Goal: Task Accomplishment & Management: Use online tool/utility

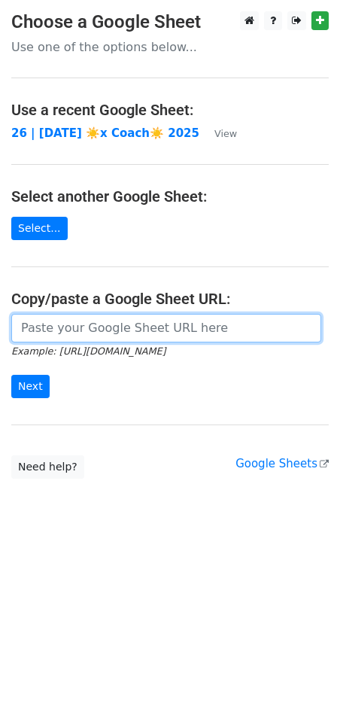
click at [169, 325] on input "url" at bounding box center [166, 328] width 310 height 29
paste input "https://docs.google.com/spreadsheets/d/1nVj796w952xQVgKLVlKWjCzpsD_o3YvXti_k7tw…"
type input "https://docs.google.com/spreadsheets/d/1nVj796w952xQVgKLVlKWjCzpsD_o3YvXti_k7tw…"
click at [11, 375] on input "Next" at bounding box center [30, 386] width 38 height 23
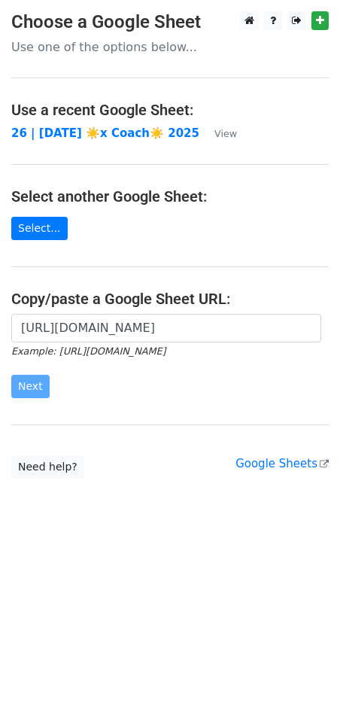
scroll to position [0, 0]
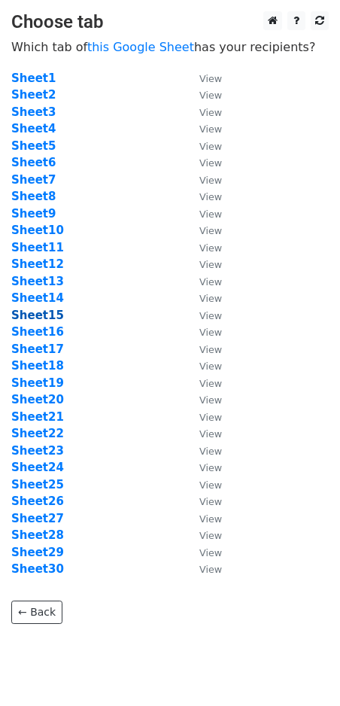
click at [39, 318] on strong "Sheet15" at bounding box center [37, 316] width 53 height 14
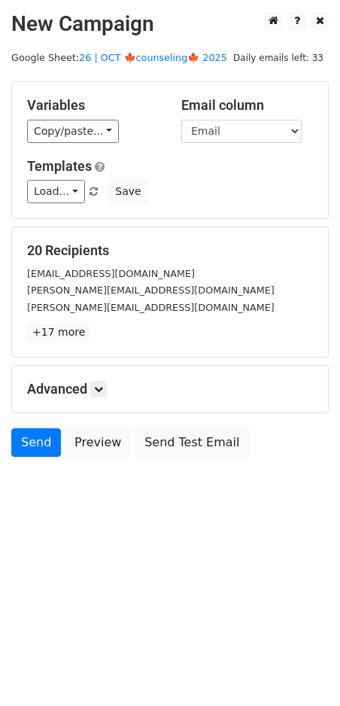
click at [157, 50] on main "New Campaign Daily emails left: 33 Google Sheet: 26 | OCT 🍁counseling🍁 2025 Var…" at bounding box center [170, 237] width 340 height 453
click at [155, 51] on main "New Campaign Daily emails left: 33 Google Sheet: 26 | OCT 🍁counseling🍁 2025 Var…" at bounding box center [170, 237] width 340 height 453
click at [154, 57] on link "26 | OCT 🍁counseling🍁 2025" at bounding box center [153, 57] width 148 height 11
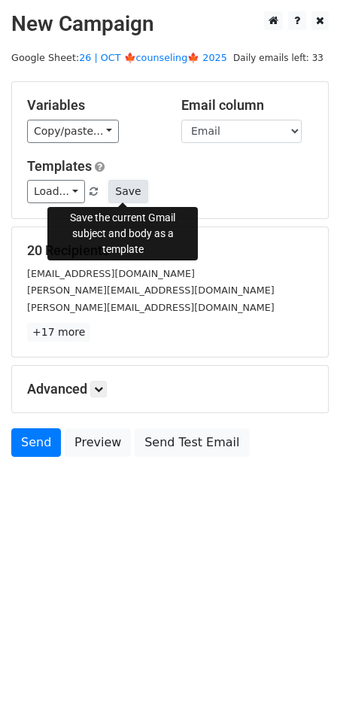
click at [123, 186] on button "Save" at bounding box center [127, 191] width 39 height 23
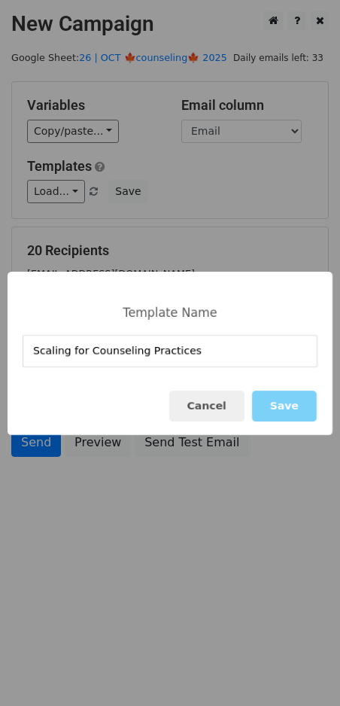
type input "Scaling for Counseling Practices"
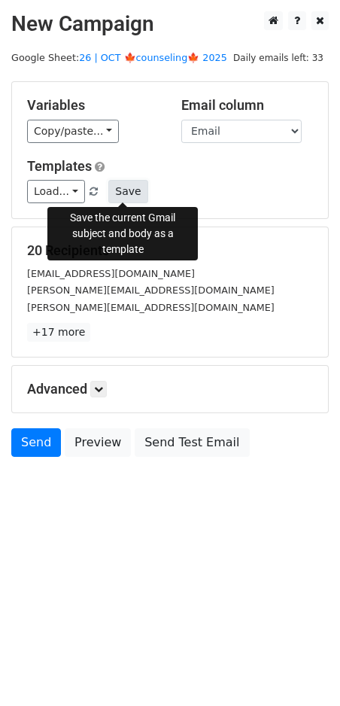
click at [120, 201] on button "Save" at bounding box center [127, 191] width 39 height 23
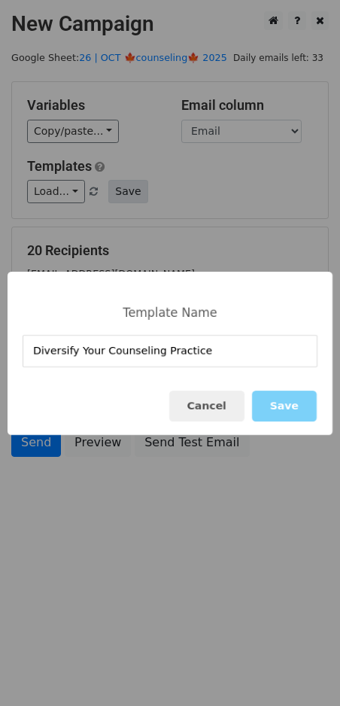
type input "Diversify Your Counseling Practice"
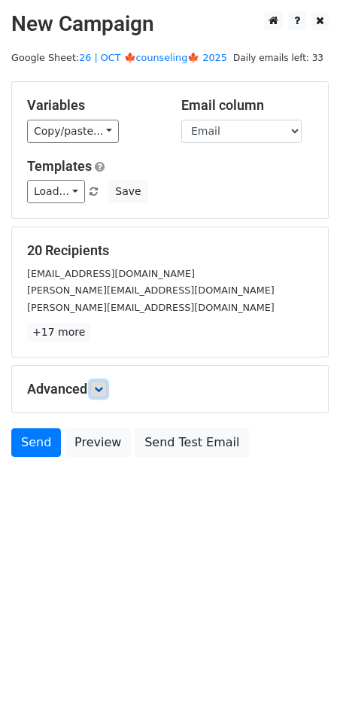
click at [102, 386] on icon at bounding box center [98, 389] width 9 height 9
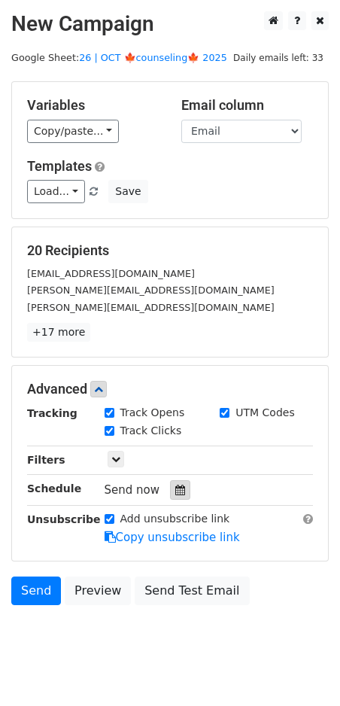
click at [175, 485] on icon at bounding box center [180, 490] width 10 height 11
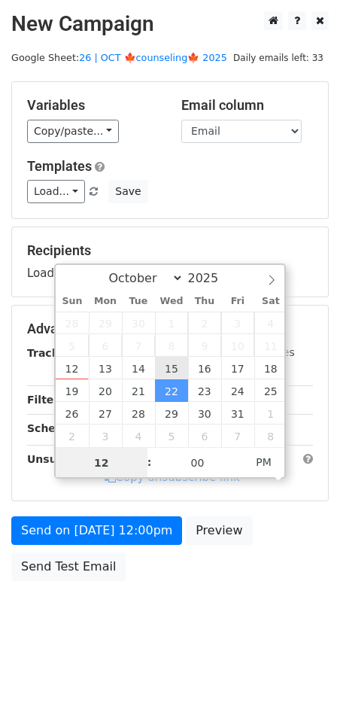
type input "2025-10-15 12:00"
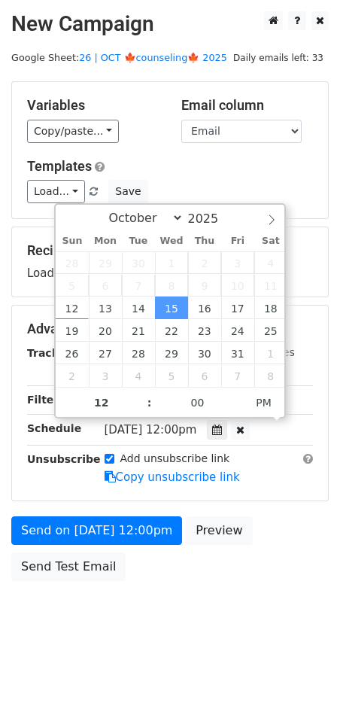
click at [133, 542] on form "Variables Copy/paste... {{Name}} {{Email}} Email column Name Email Templates Lo…" at bounding box center [170, 334] width 318 height 507
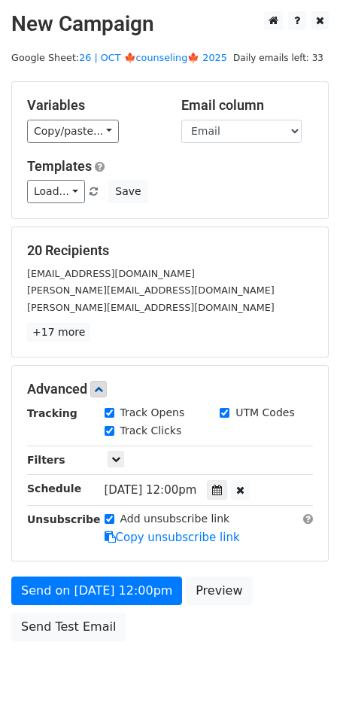
click at [132, 568] on form "Variables Copy/paste... {{Name}} {{Email}} Email column Name Email Templates Lo…" at bounding box center [170, 365] width 318 height 568
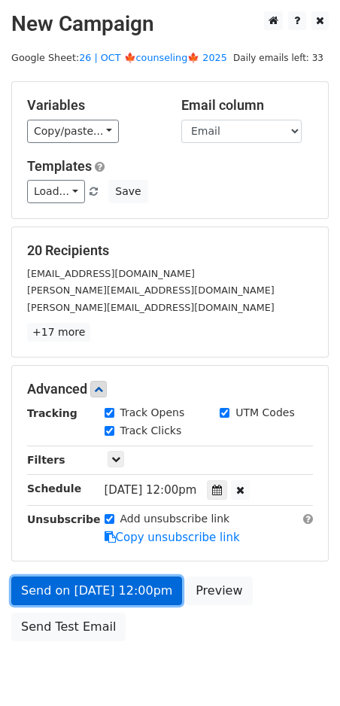
click at [125, 601] on link "Send on Oct 15 at 12:00pm" at bounding box center [96, 591] width 171 height 29
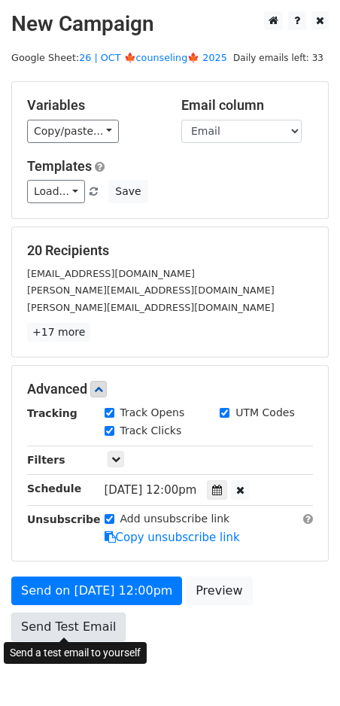
click at [75, 624] on link "Send Test Email" at bounding box center [68, 627] width 114 height 29
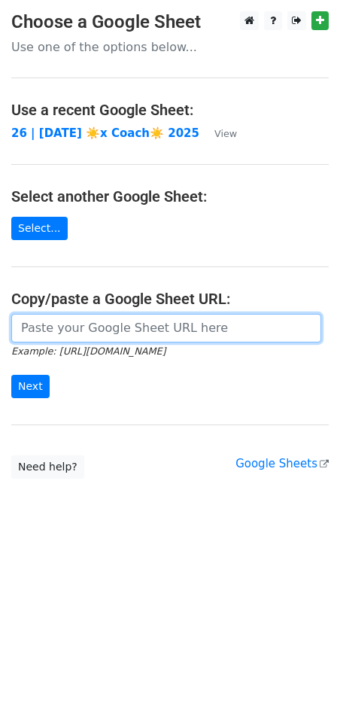
click at [129, 326] on input "url" at bounding box center [166, 328] width 310 height 29
paste input "https://docs.google.com/spreadsheets/d/1nVj796w952xQVgKLVlKWjCzpsD_o3YvXti_k7tw…"
type input "https://docs.google.com/spreadsheets/d/1nVj796w952xQVgKLVlKWjCzpsD_o3YvXti_k7tw…"
click at [11, 375] on input "Next" at bounding box center [30, 386] width 38 height 23
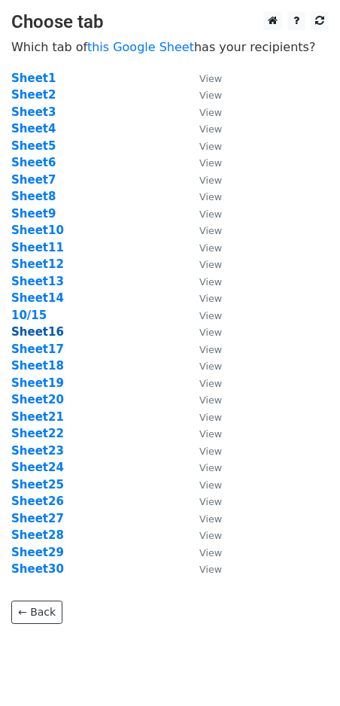
click at [47, 333] on strong "Sheet16" at bounding box center [37, 332] width 53 height 14
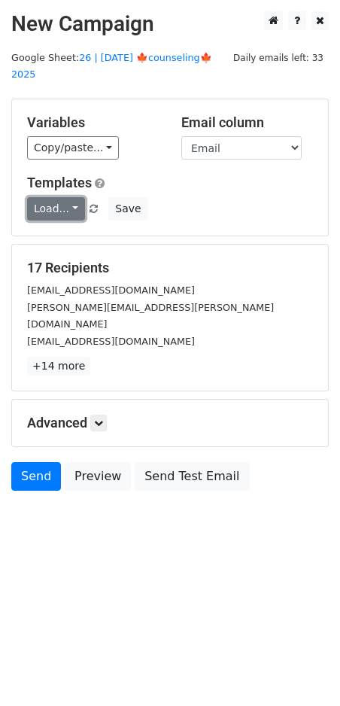
click at [53, 197] on link "Load..." at bounding box center [56, 208] width 58 height 23
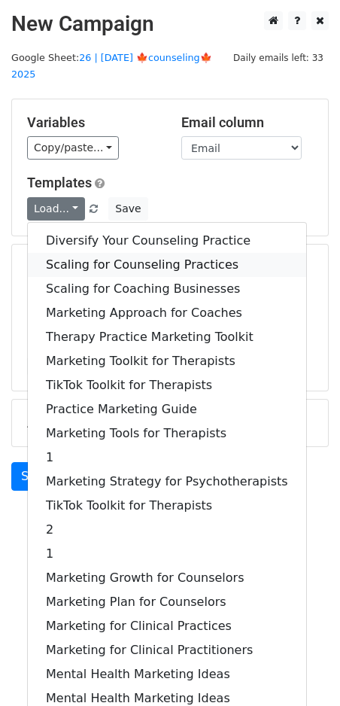
click at [123, 253] on link "Scaling for Counseling Practices" at bounding box center [167, 265] width 279 height 24
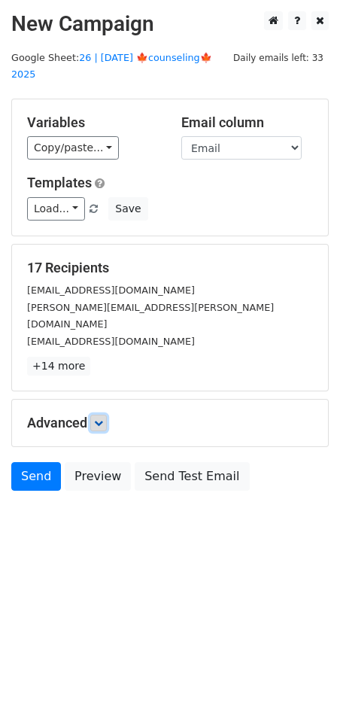
click at [106, 415] on link at bounding box center [98, 423] width 17 height 17
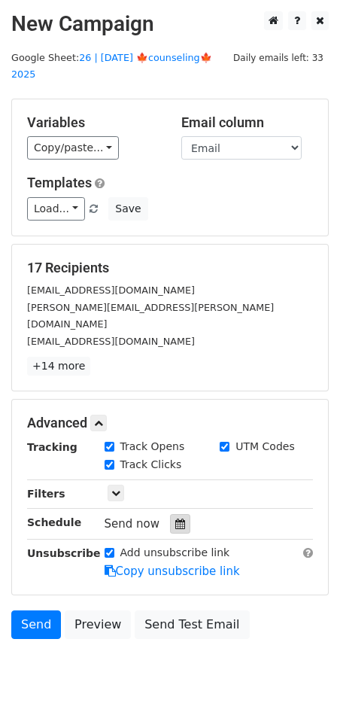
click at [175, 519] on icon at bounding box center [180, 524] width 10 height 11
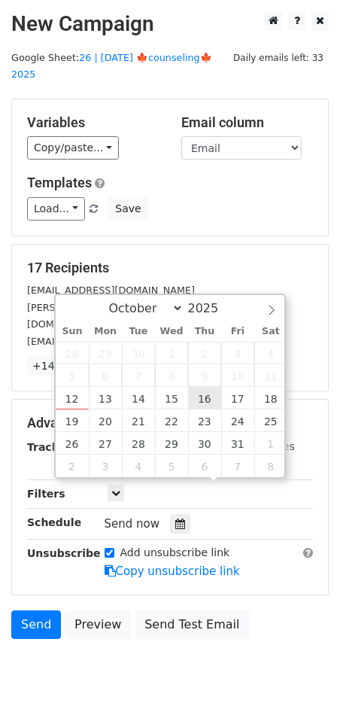
type input "2025-10-16 12:00"
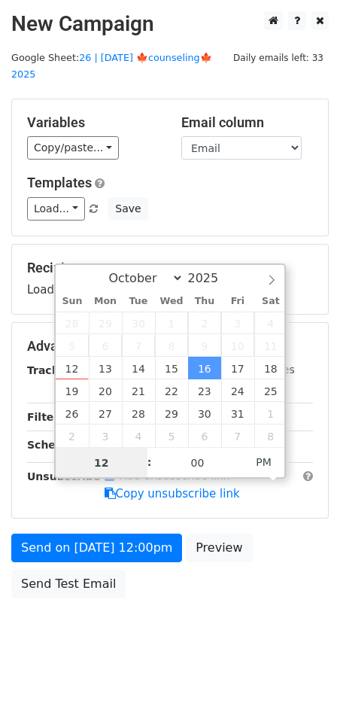
drag, startPoint x: 204, startPoint y: 391, endPoint x: 145, endPoint y: 485, distance: 110.3
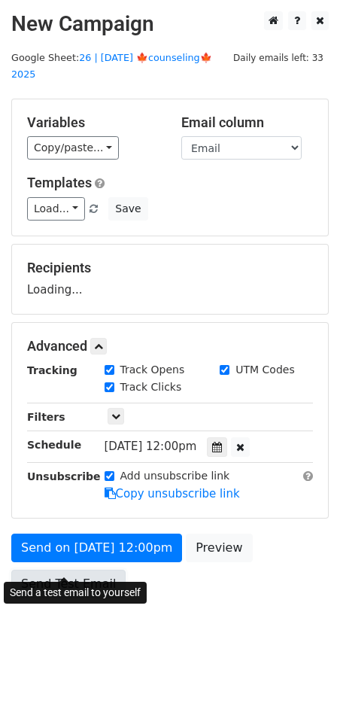
click at [99, 570] on link "Send Test Email" at bounding box center [68, 584] width 114 height 29
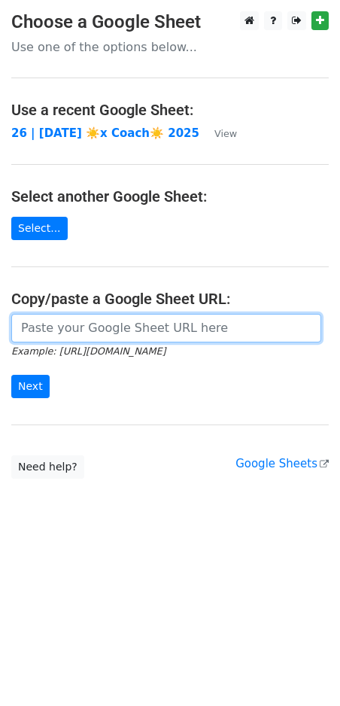
click at [84, 323] on input "url" at bounding box center [166, 328] width 310 height 29
paste input "[URL][DOMAIN_NAME]"
type input "[URL][DOMAIN_NAME]"
click at [11, 375] on input "Next" at bounding box center [30, 386] width 38 height 23
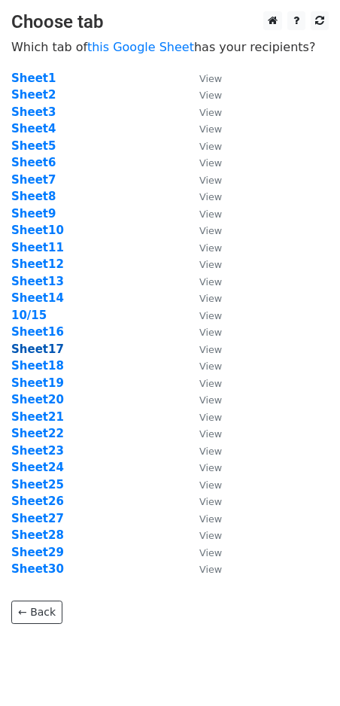
click at [47, 352] on strong "Sheet17" at bounding box center [37, 349] width 53 height 14
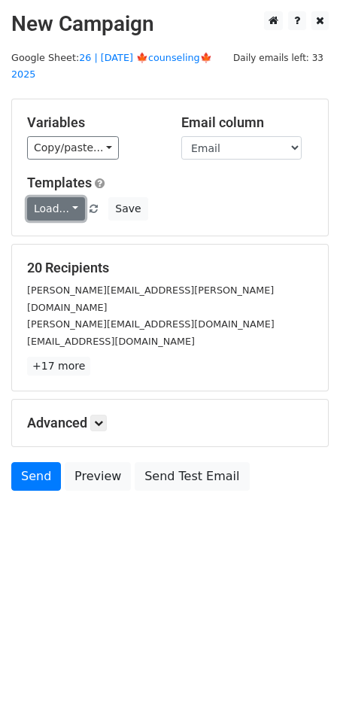
click at [56, 197] on link "Load..." at bounding box center [56, 208] width 58 height 23
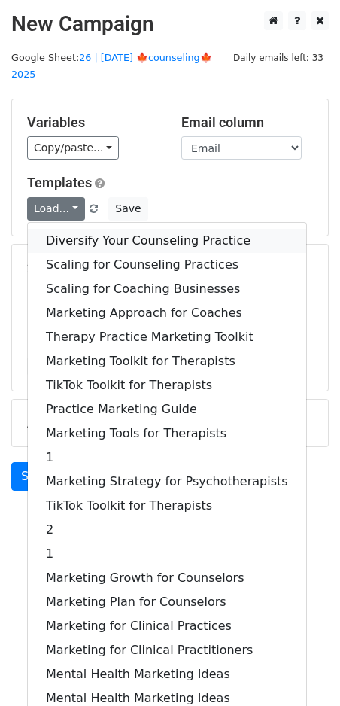
click at [108, 229] on link "Diversify Your Counseling Practice" at bounding box center [167, 241] width 279 height 24
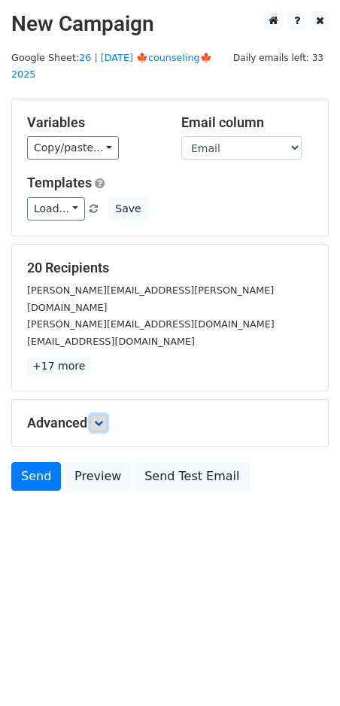
click at [102, 419] on icon at bounding box center [98, 423] width 9 height 9
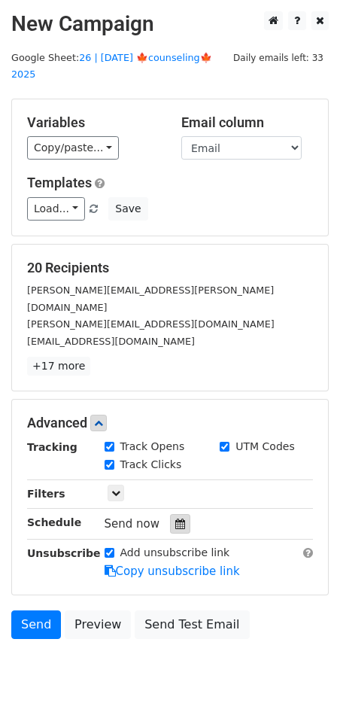
click at [175, 519] on icon at bounding box center [180, 524] width 10 height 11
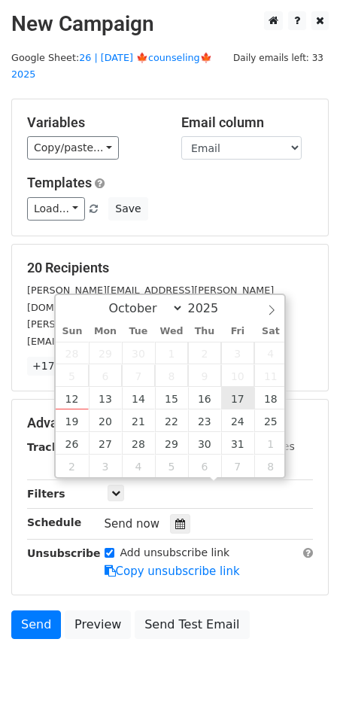
type input "2025-10-17 12:00"
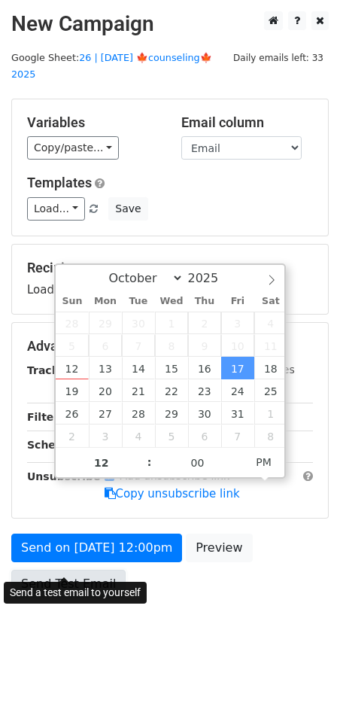
click at [110, 570] on link "Send Test Email" at bounding box center [68, 584] width 114 height 29
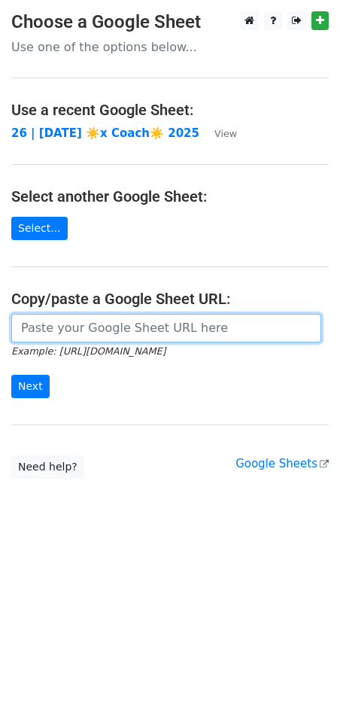
click at [68, 330] on input "url" at bounding box center [166, 328] width 310 height 29
paste input "https://docs.google.com/spreadsheets/d/1nVj796w952xQVgKLVlKWjCzpsD_o3YvXti_k7tw…"
type input "https://docs.google.com/spreadsheets/d/1nVj796w952xQVgKLVlKWjCzpsD_o3YvXti_k7tw…"
click at [11, 375] on input "Next" at bounding box center [30, 386] width 38 height 23
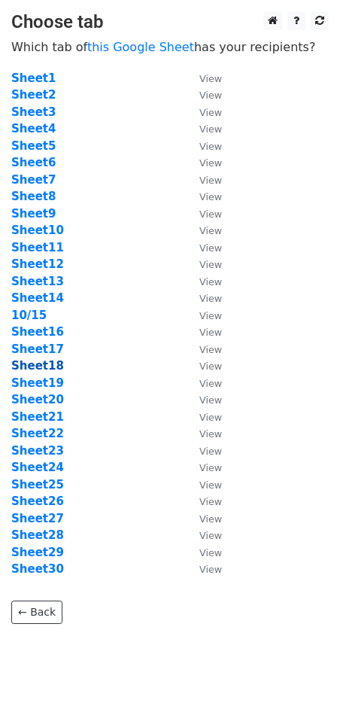
click at [47, 369] on strong "Sheet18" at bounding box center [37, 366] width 53 height 14
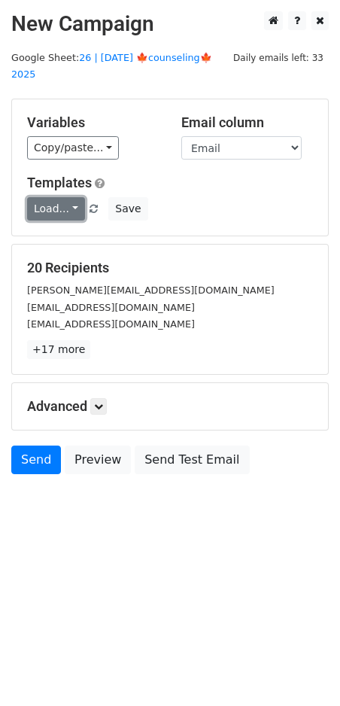
click at [56, 197] on link "Load..." at bounding box center [56, 208] width 58 height 23
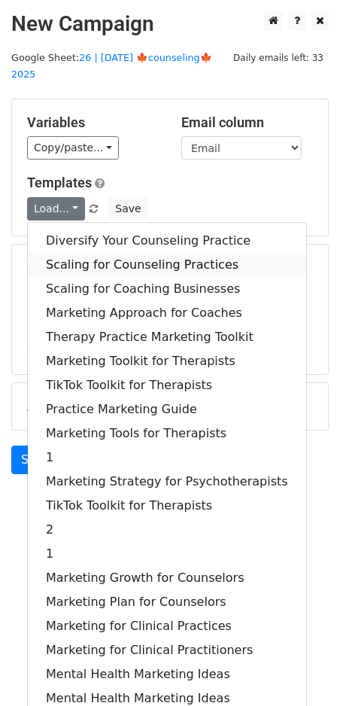
click at [97, 253] on link "Scaling for Counseling Practices" at bounding box center [167, 265] width 279 height 24
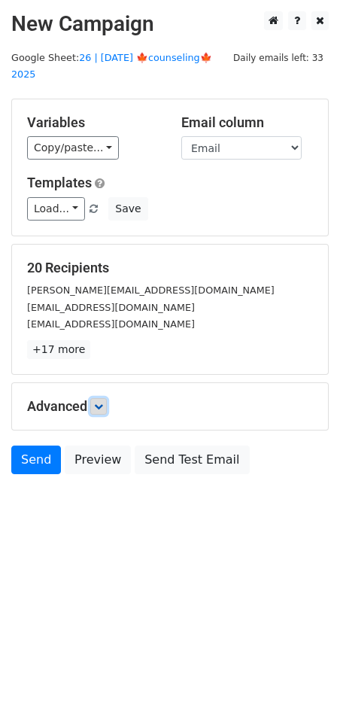
click at [103, 398] on link at bounding box center [98, 406] width 17 height 17
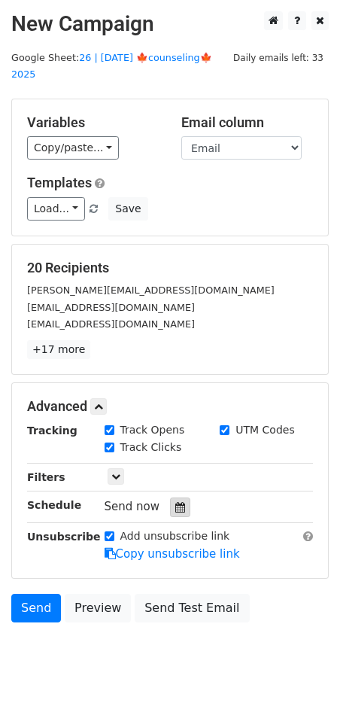
click at [177, 502] on icon at bounding box center [180, 507] width 10 height 11
click at [171, 61] on link "26 | OCT 15 🍁counseling🍁 2025" at bounding box center [111, 66] width 201 height 29
click at [175, 502] on icon at bounding box center [180, 507] width 10 height 11
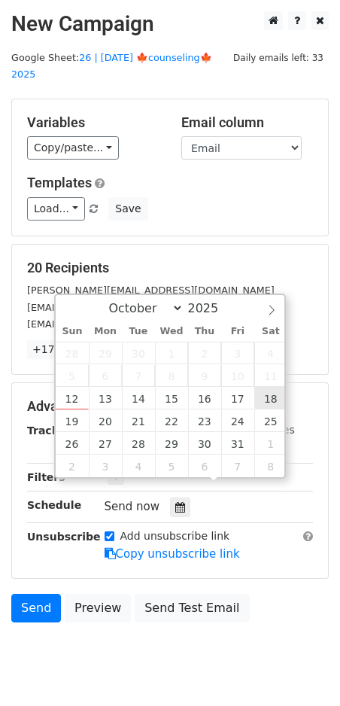
type input "2025-10-18 12:00"
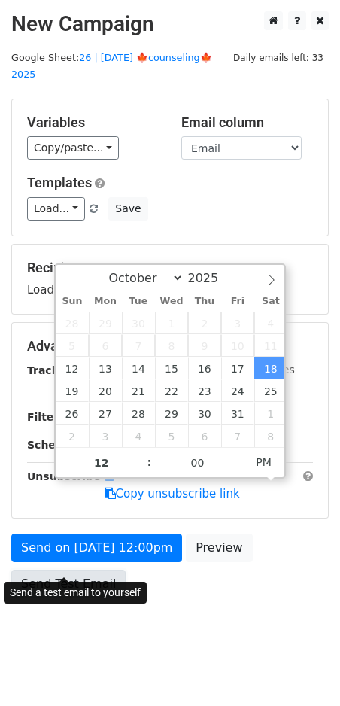
click at [65, 570] on link "Send Test Email" at bounding box center [68, 584] width 114 height 29
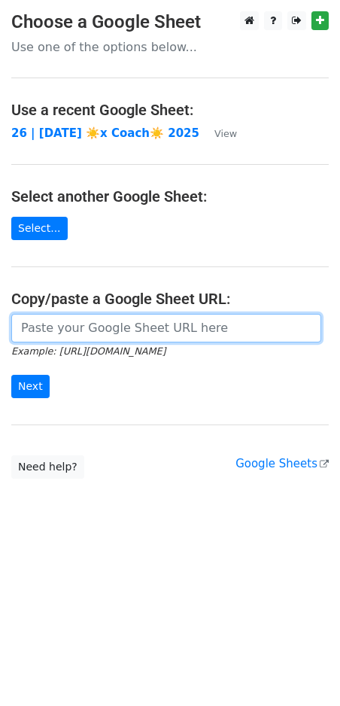
click at [135, 324] on input "url" at bounding box center [166, 328] width 310 height 29
paste input "https://docs.google.com/spreadsheets/d/1nVj796w952xQVgKLVlKWjCzpsD_o3YvXti_k7tw…"
type input "https://docs.google.com/spreadsheets/d/1nVj796w952xQVgKLVlKWjCzpsD_o3YvXti_k7tw…"
click at [11, 375] on input "Next" at bounding box center [30, 386] width 38 height 23
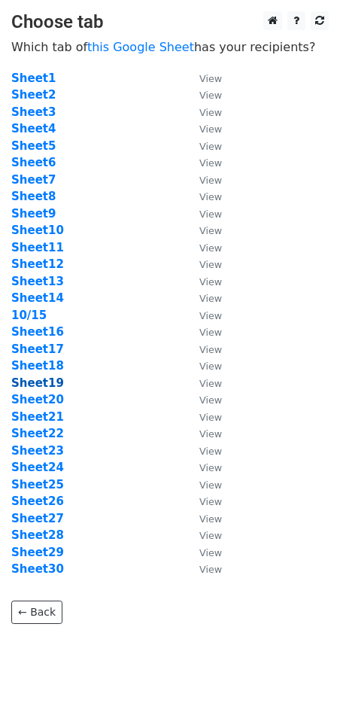
click at [36, 384] on strong "Sheet19" at bounding box center [37, 383] width 53 height 14
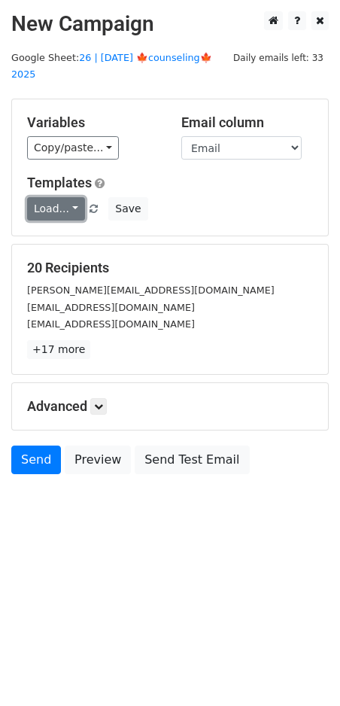
click at [53, 197] on link "Load..." at bounding box center [56, 208] width 58 height 23
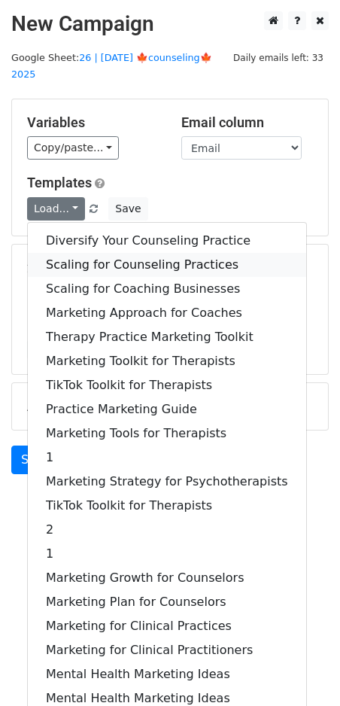
click at [85, 253] on link "Scaling for Counseling Practices" at bounding box center [167, 265] width 279 height 24
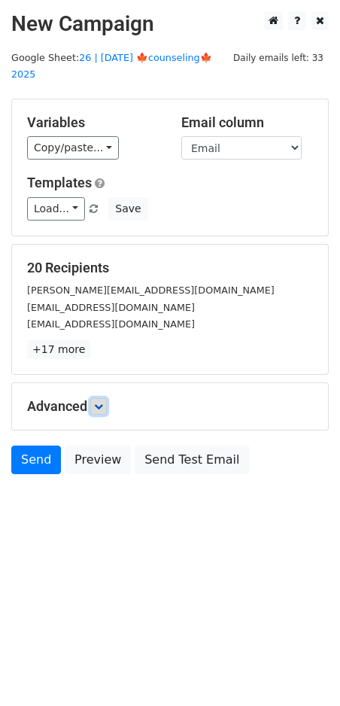
click at [105, 398] on link at bounding box center [98, 406] width 17 height 17
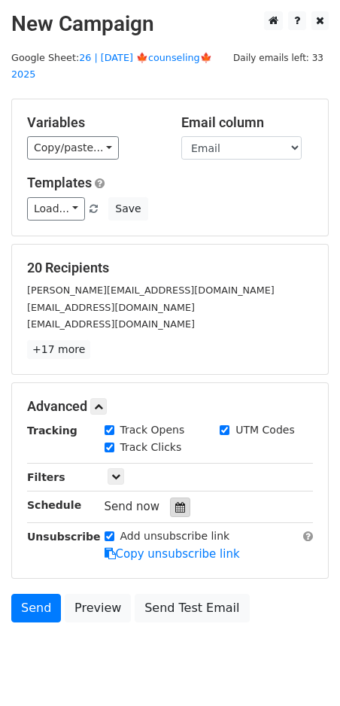
click at [175, 502] on icon at bounding box center [180, 507] width 10 height 11
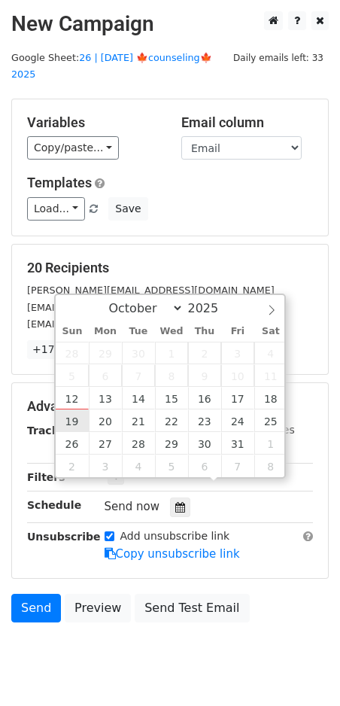
type input "2025-10-19 12:00"
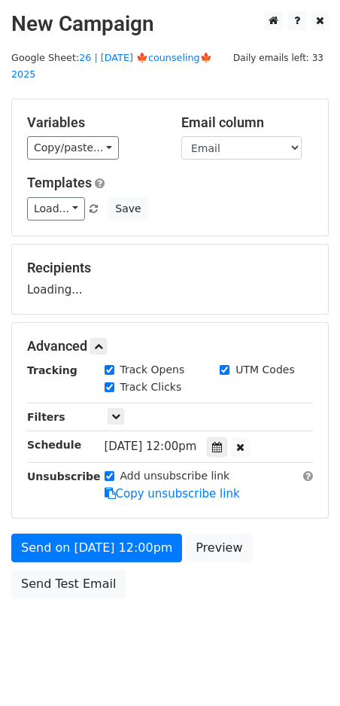
click at [82, 543] on div "Send on Oct 19 at 12:00pm Preview Send Test Email" at bounding box center [170, 570] width 340 height 72
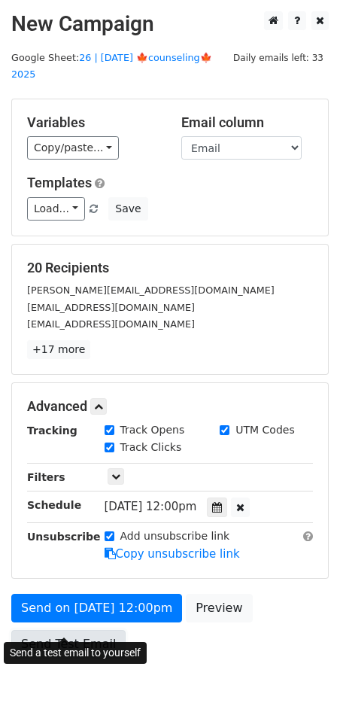
click at [75, 630] on link "Send Test Email" at bounding box center [68, 644] width 114 height 29
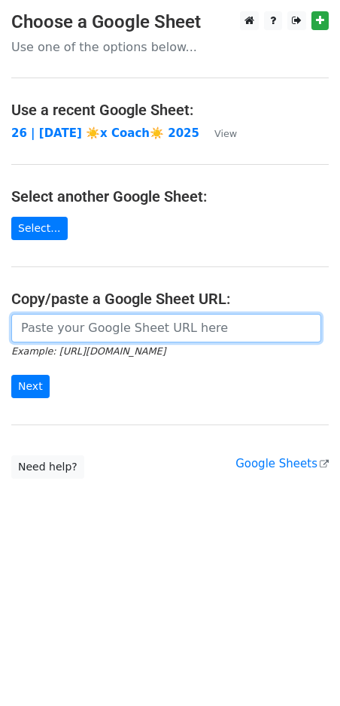
click at [108, 325] on input "url" at bounding box center [166, 328] width 310 height 29
paste input "[URL][DOMAIN_NAME]"
type input "[URL][DOMAIN_NAME]"
click at [11, 375] on input "Next" at bounding box center [30, 386] width 38 height 23
